Goal: Task Accomplishment & Management: Manage account settings

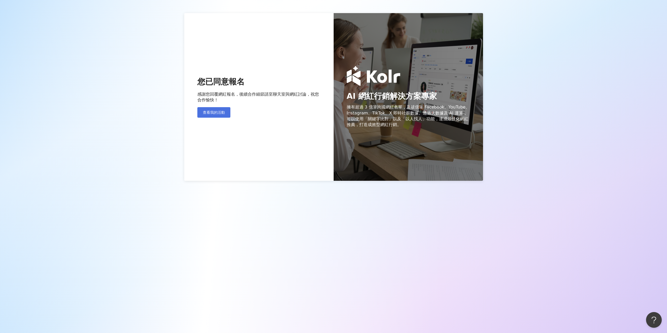
click at [214, 114] on span "查看我的活動" at bounding box center [214, 112] width 22 height 4
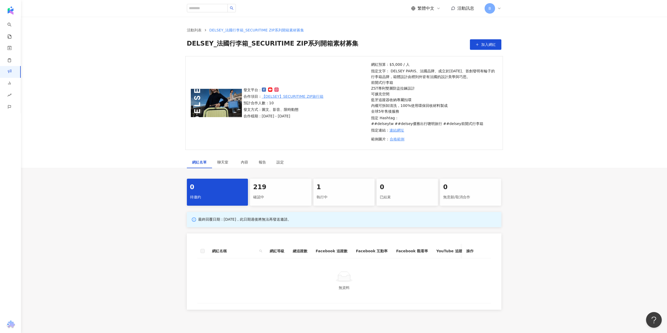
click at [262, 194] on div "確認中" at bounding box center [280, 197] width 55 height 9
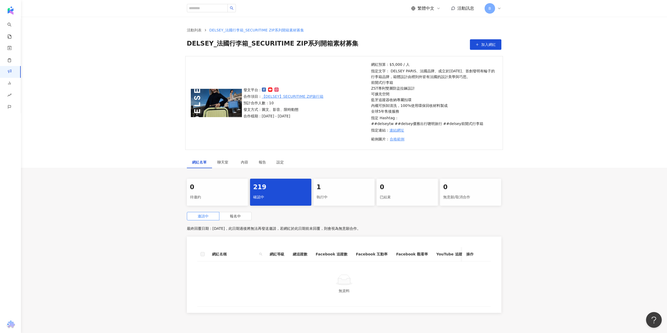
click at [332, 188] on div "1" at bounding box center [344, 187] width 55 height 9
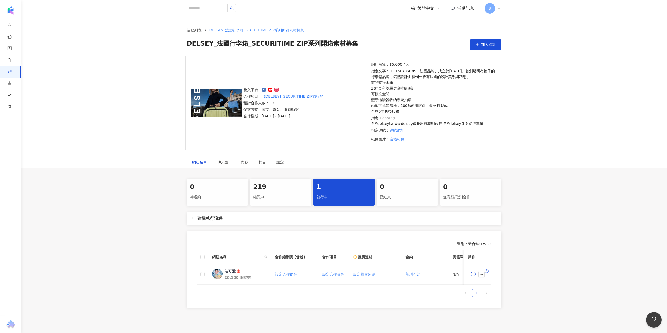
click at [262, 195] on div "確認中" at bounding box center [280, 197] width 55 height 9
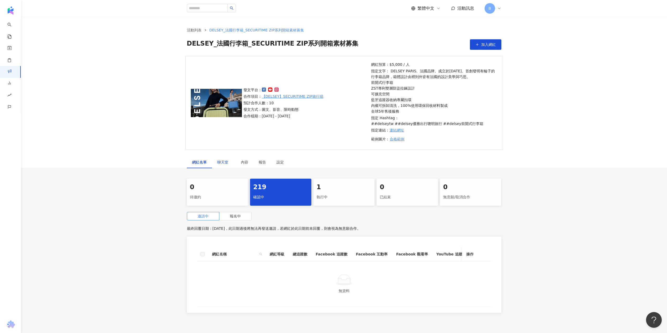
click at [227, 162] on span "聊天室" at bounding box center [223, 162] width 13 height 4
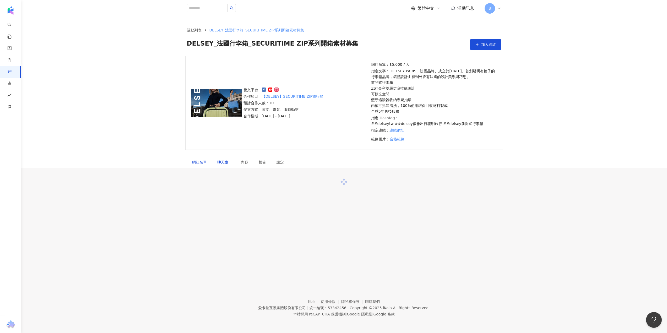
click at [198, 161] on div "網紅名單" at bounding box center [199, 162] width 15 height 6
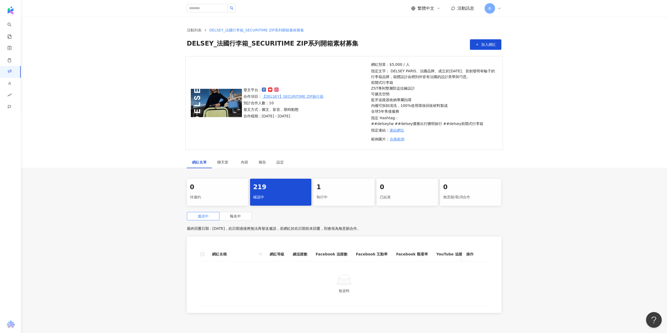
click at [267, 193] on div "確認中" at bounding box center [280, 197] width 55 height 9
click at [239, 216] on span "報名中" at bounding box center [235, 216] width 11 height 4
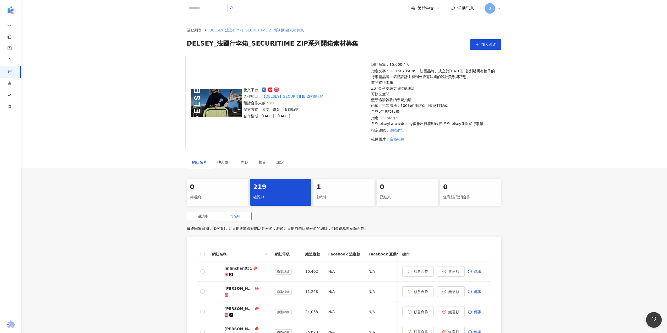
scroll to position [157, 0]
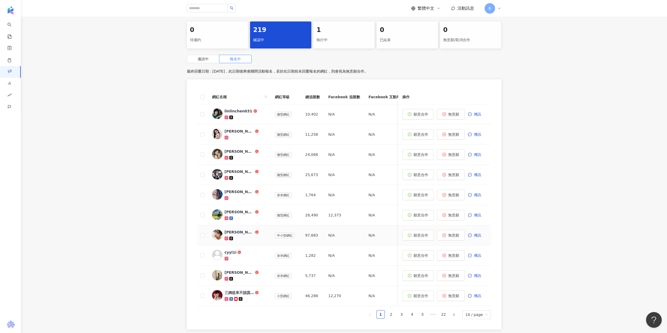
click at [229, 232] on div "[PERSON_NAME]" at bounding box center [239, 232] width 29 height 5
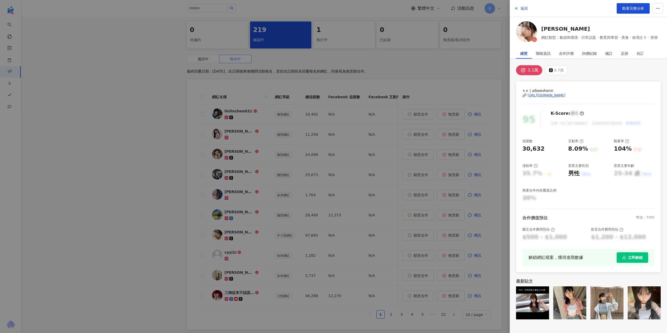
scroll to position [219, 0]
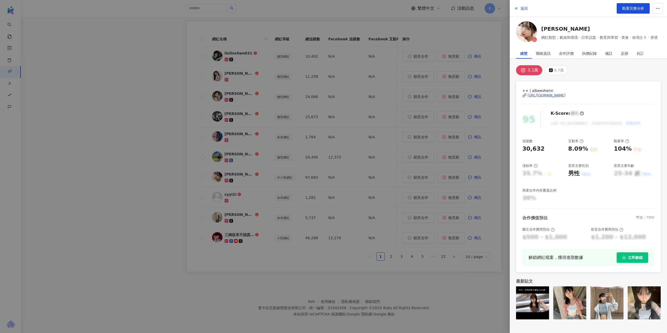
click at [197, 167] on div at bounding box center [333, 166] width 667 height 333
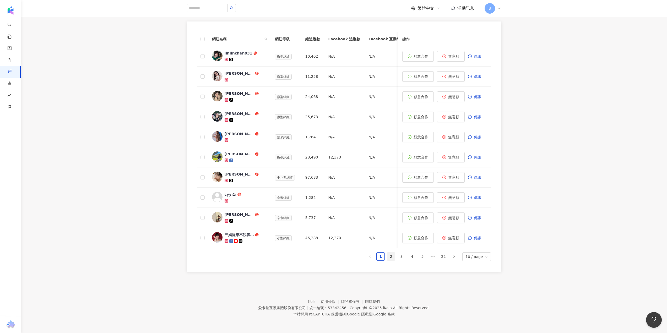
click at [394, 259] on link "2" at bounding box center [391, 257] width 8 height 8
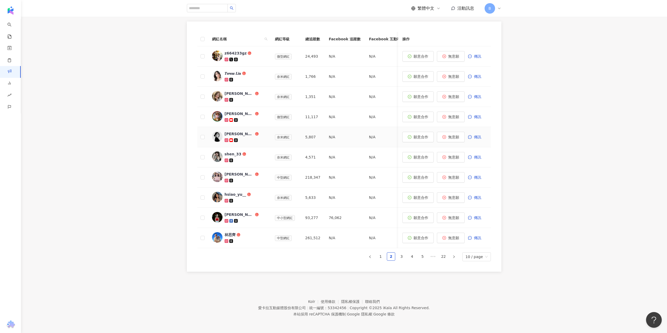
click at [232, 131] on div "[PERSON_NAME]｜樚比" at bounding box center [239, 133] width 29 height 5
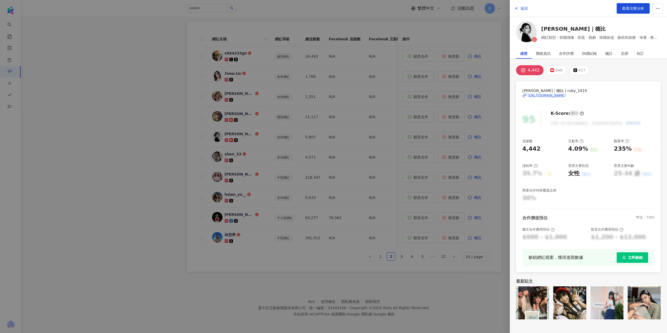
click at [309, 263] on div at bounding box center [333, 166] width 667 height 333
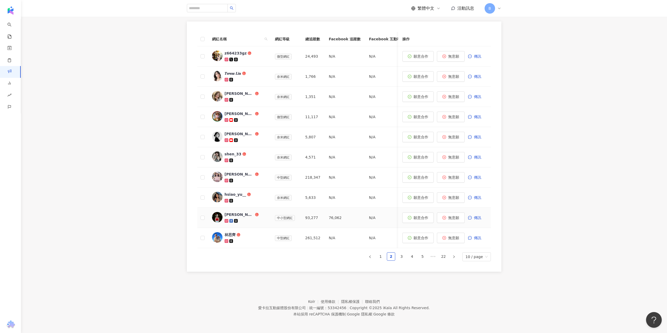
click at [245, 212] on div "[PERSON_NAME]兒[PERSON_NAME]" at bounding box center [239, 214] width 29 height 5
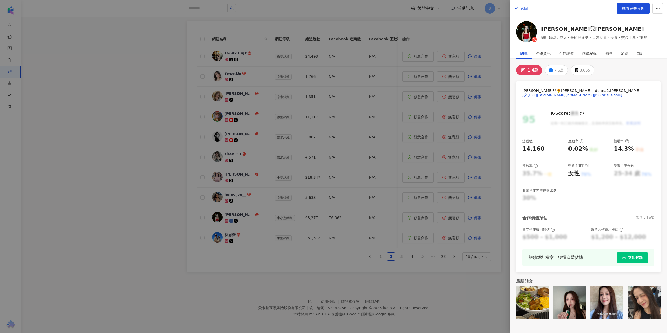
click at [263, 260] on div at bounding box center [333, 166] width 667 height 333
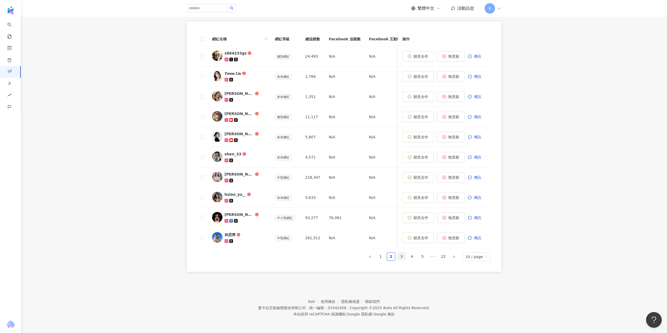
click at [405, 258] on link "3" at bounding box center [402, 257] width 8 height 8
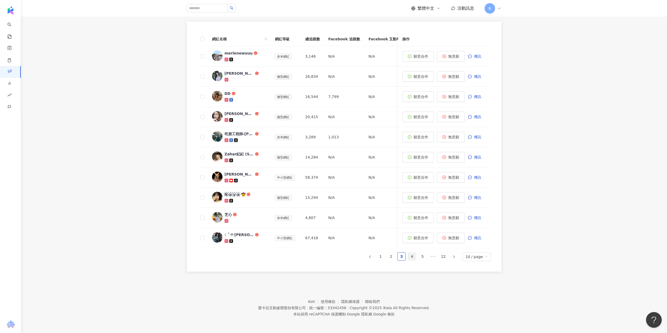
click at [415, 259] on link "4" at bounding box center [412, 257] width 8 height 8
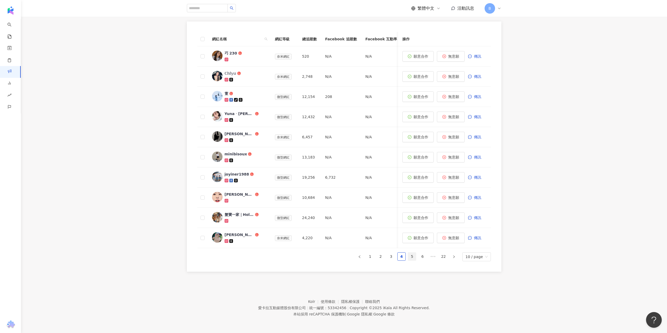
click at [414, 258] on link "5" at bounding box center [412, 257] width 8 height 8
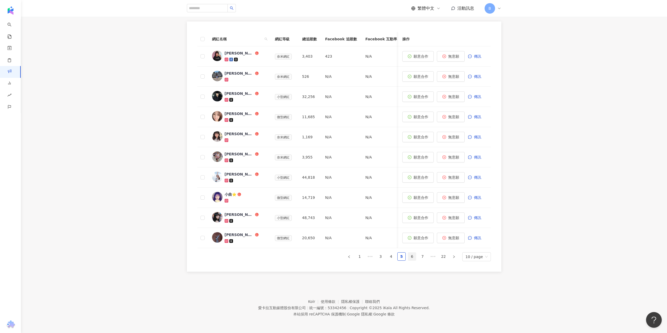
click at [416, 258] on link "6" at bounding box center [412, 257] width 8 height 8
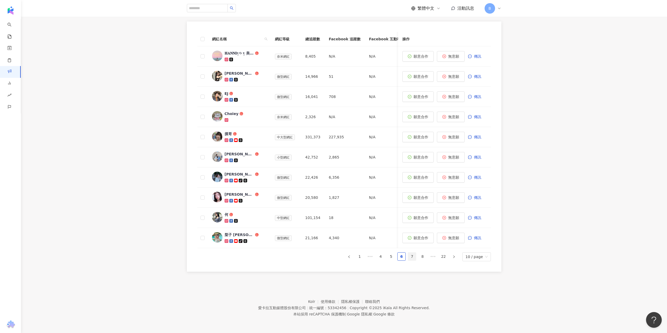
click at [415, 257] on link "7" at bounding box center [412, 257] width 8 height 8
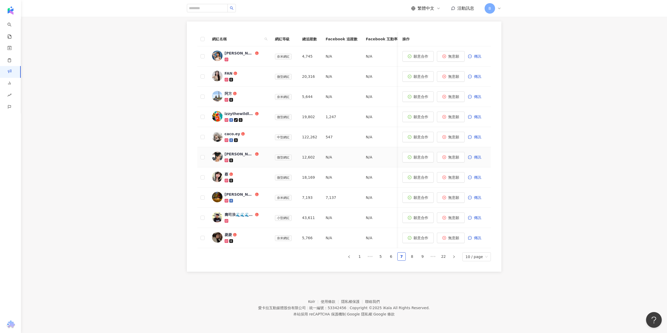
click at [216, 152] on img at bounding box center [217, 157] width 10 height 10
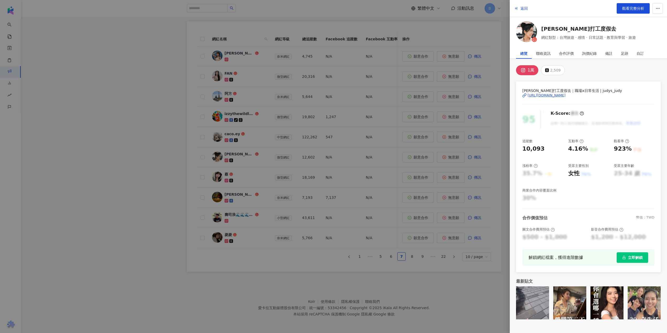
click at [303, 258] on div at bounding box center [333, 166] width 667 height 333
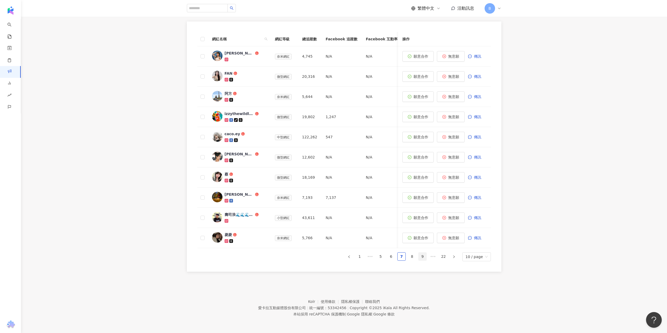
click at [414, 257] on link "8" at bounding box center [412, 257] width 8 height 8
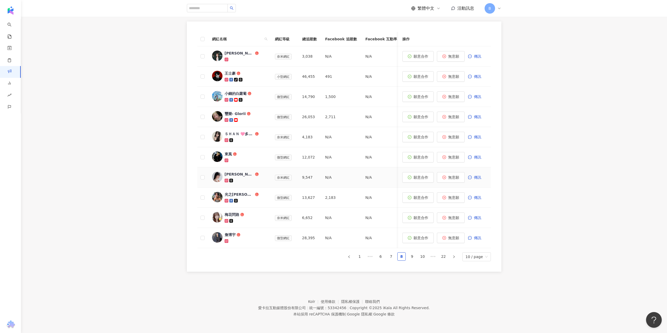
click at [216, 172] on img at bounding box center [217, 177] width 10 height 10
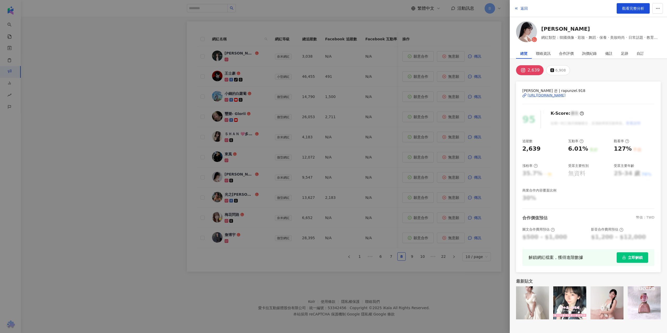
click at [271, 256] on div at bounding box center [333, 166] width 667 height 333
